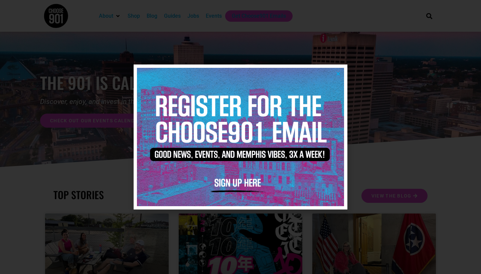
click at [340, 73] on icon "Close" at bounding box center [338, 73] width 5 height 5
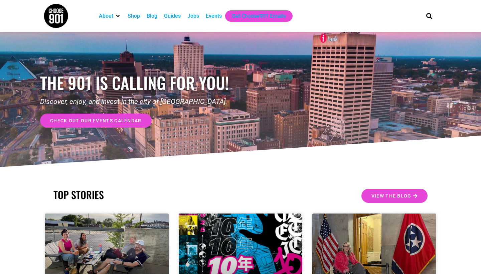
click at [199, 17] on div "Jobs" at bounding box center [194, 16] width 12 height 8
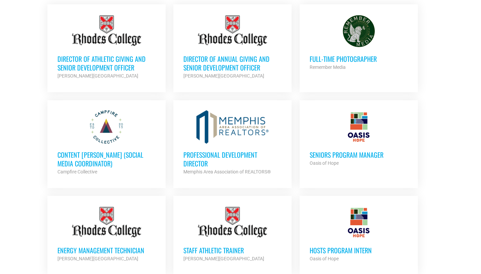
scroll to position [302, 0]
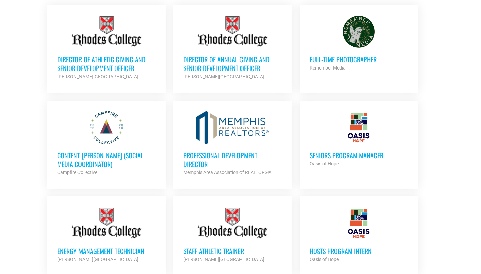
click at [338, 58] on h3 "Full-Time Photographer" at bounding box center [359, 59] width 98 height 9
click at [77, 154] on h3 "Content [PERSON_NAME] (Social Media Coordinator)" at bounding box center [107, 159] width 98 height 17
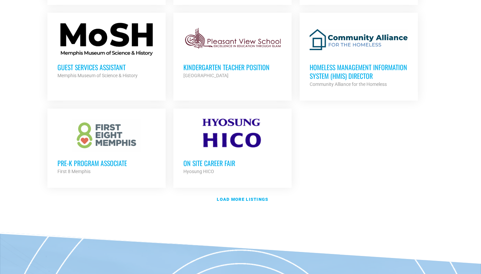
scroll to position [764, 0]
click at [239, 199] on link "Load more listings" at bounding box center [240, 199] width 395 height 15
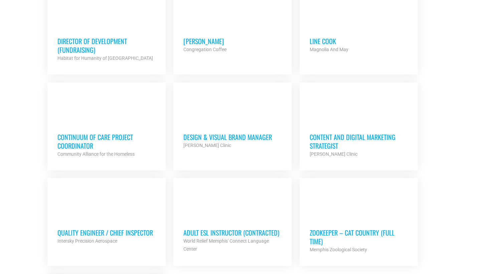
scroll to position [1282, 0]
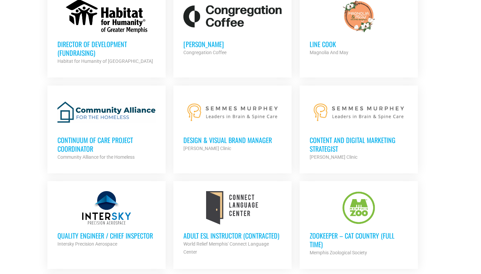
click at [240, 136] on h3 "Design & Visual Brand Manager" at bounding box center [233, 140] width 98 height 9
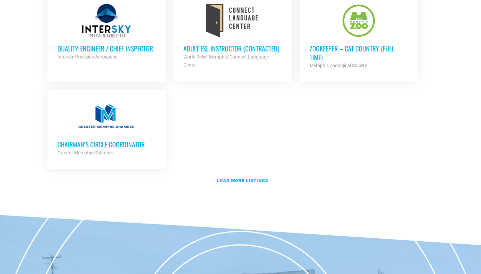
scroll to position [1470, 0]
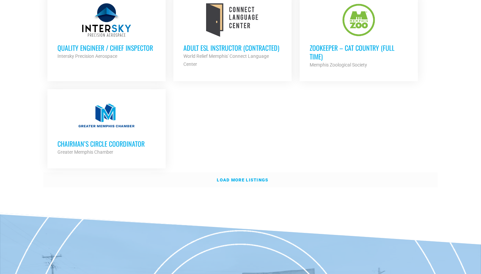
click at [248, 178] on strong "Load more listings" at bounding box center [242, 180] width 51 height 5
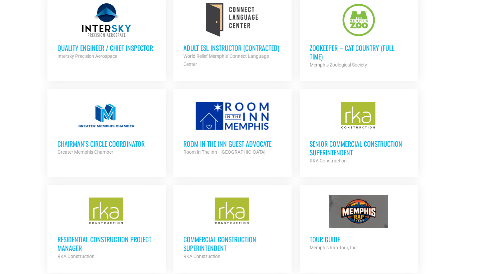
click at [111, 139] on h3 "Chairman’s Circle Coordinator" at bounding box center [107, 143] width 98 height 9
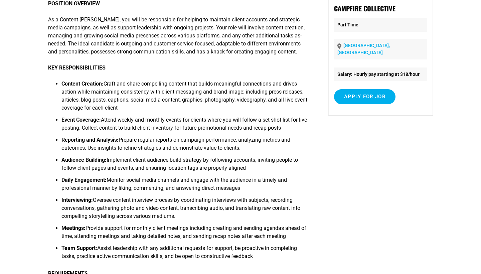
scroll to position [73, 0]
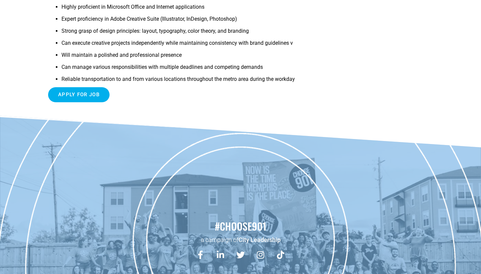
scroll to position [447, 0]
